Goal: Transaction & Acquisition: Purchase product/service

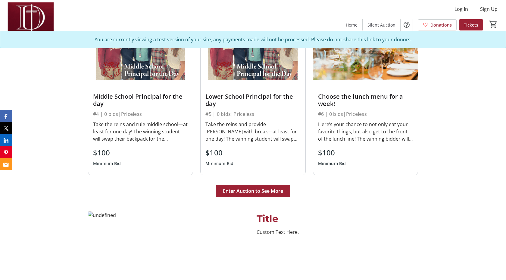
scroll to position [449, 0]
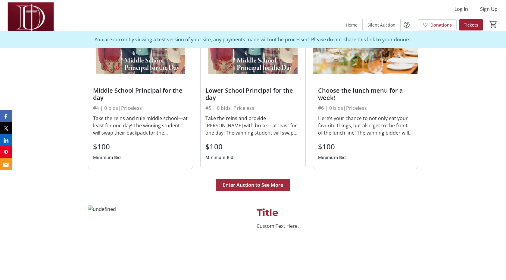
click at [256, 182] on span "Enter Auction to See More" at bounding box center [253, 184] width 60 height 7
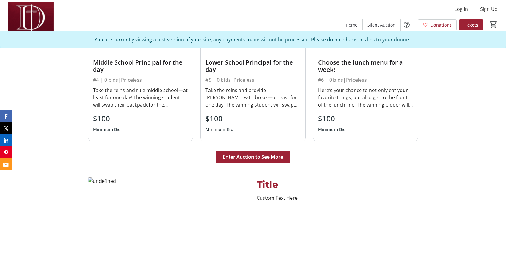
scroll to position [484, 0]
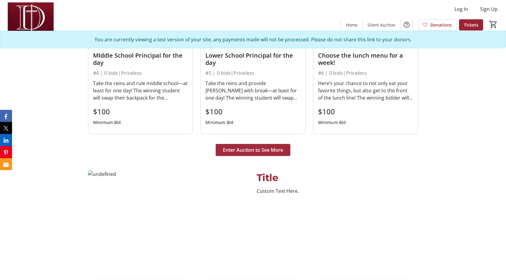
click at [261, 154] on span at bounding box center [253, 150] width 75 height 14
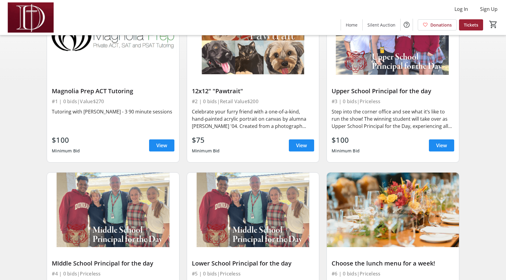
scroll to position [91, 0]
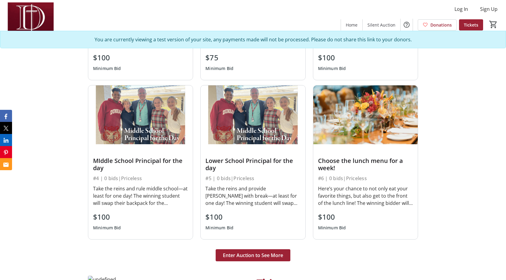
scroll to position [407, 0]
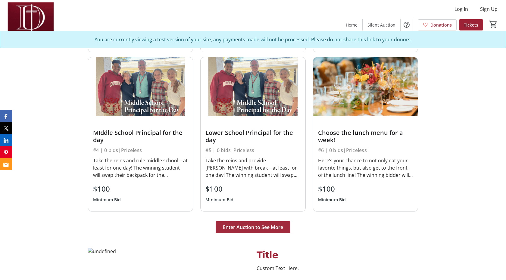
click at [263, 222] on span at bounding box center [253, 227] width 75 height 14
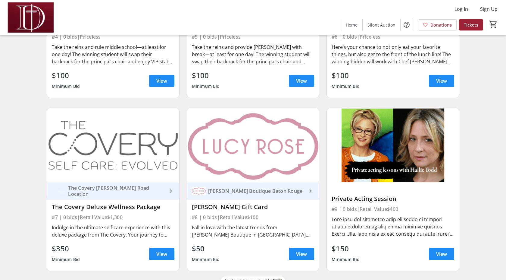
scroll to position [334, 0]
